Goal: Find specific page/section: Find specific page/section

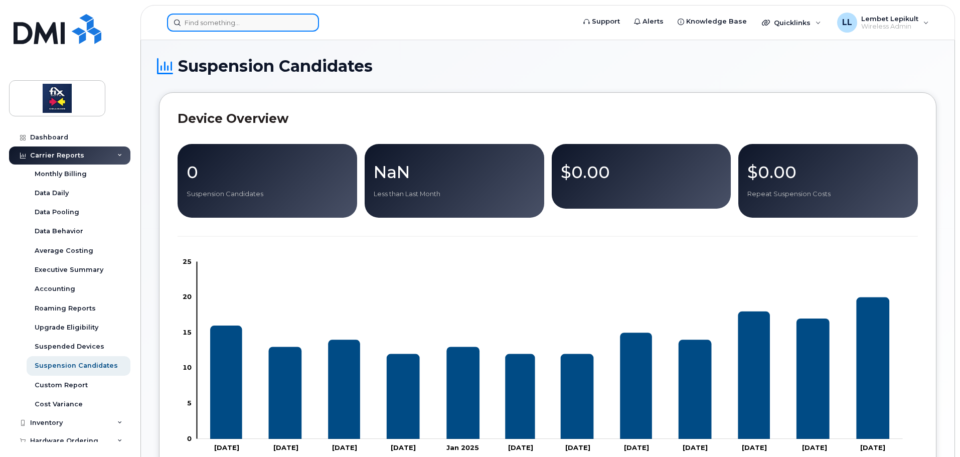
click at [224, 20] on input at bounding box center [243, 23] width 152 height 18
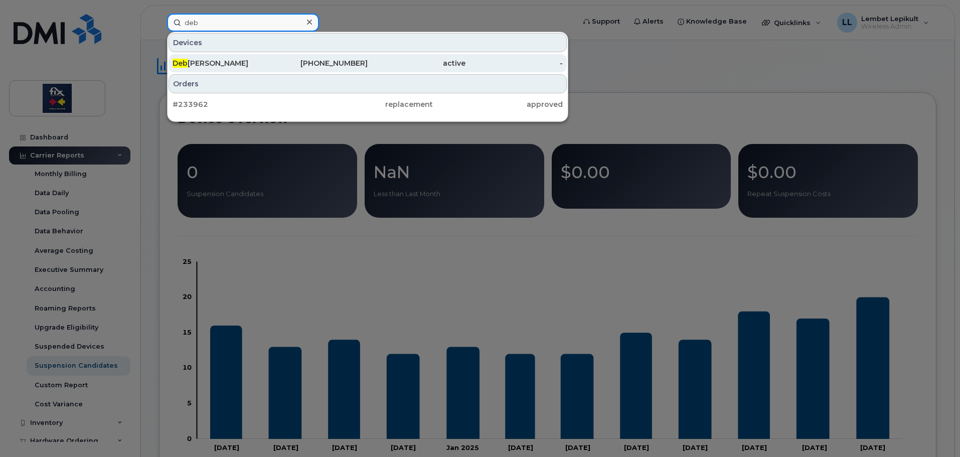
type input "deb"
click at [254, 58] on div "[PERSON_NAME]" at bounding box center [222, 63] width 98 height 18
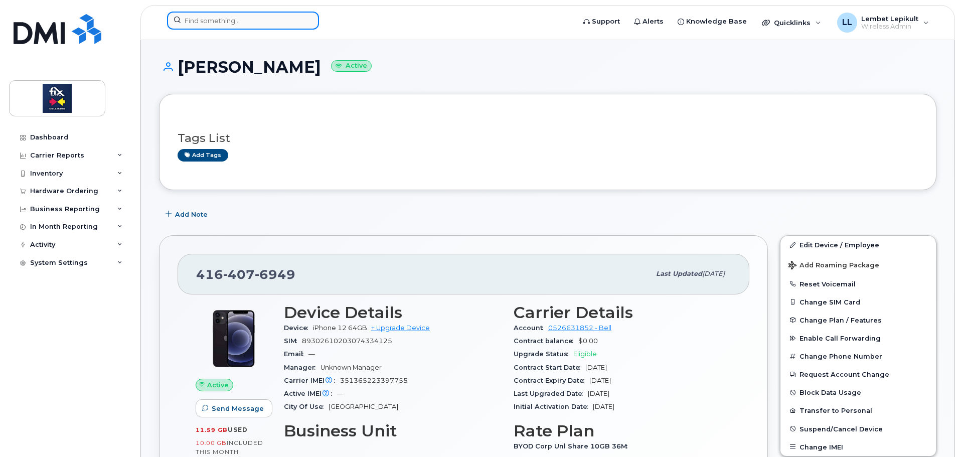
click at [263, 19] on input at bounding box center [243, 21] width 152 height 18
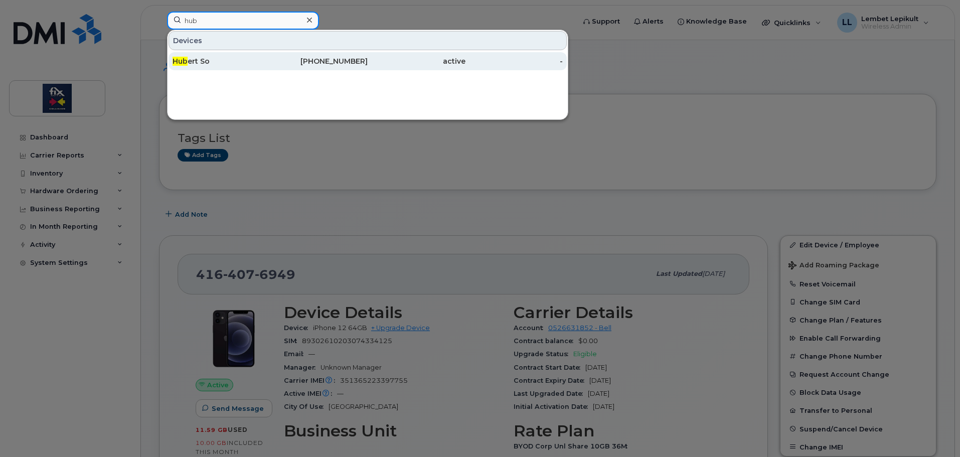
type input "hub"
click at [196, 64] on div "Hub ert So" at bounding box center [222, 61] width 98 height 10
